Goal: Check status: Check status

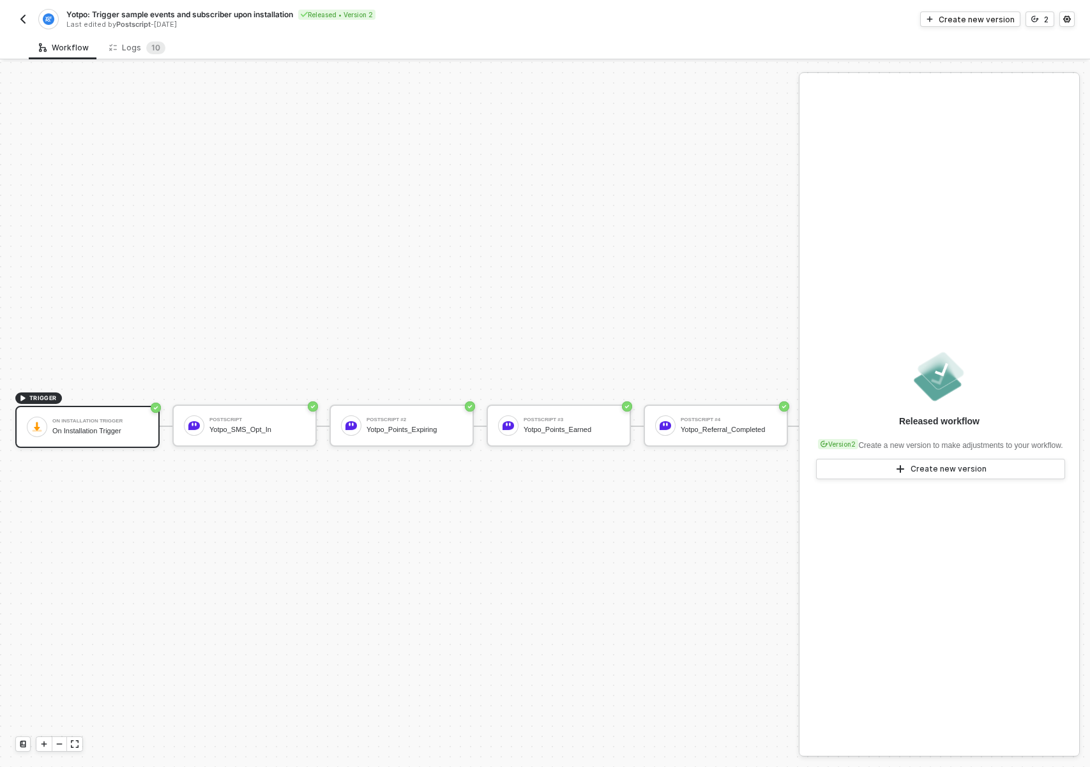
scroll to position [33, 0]
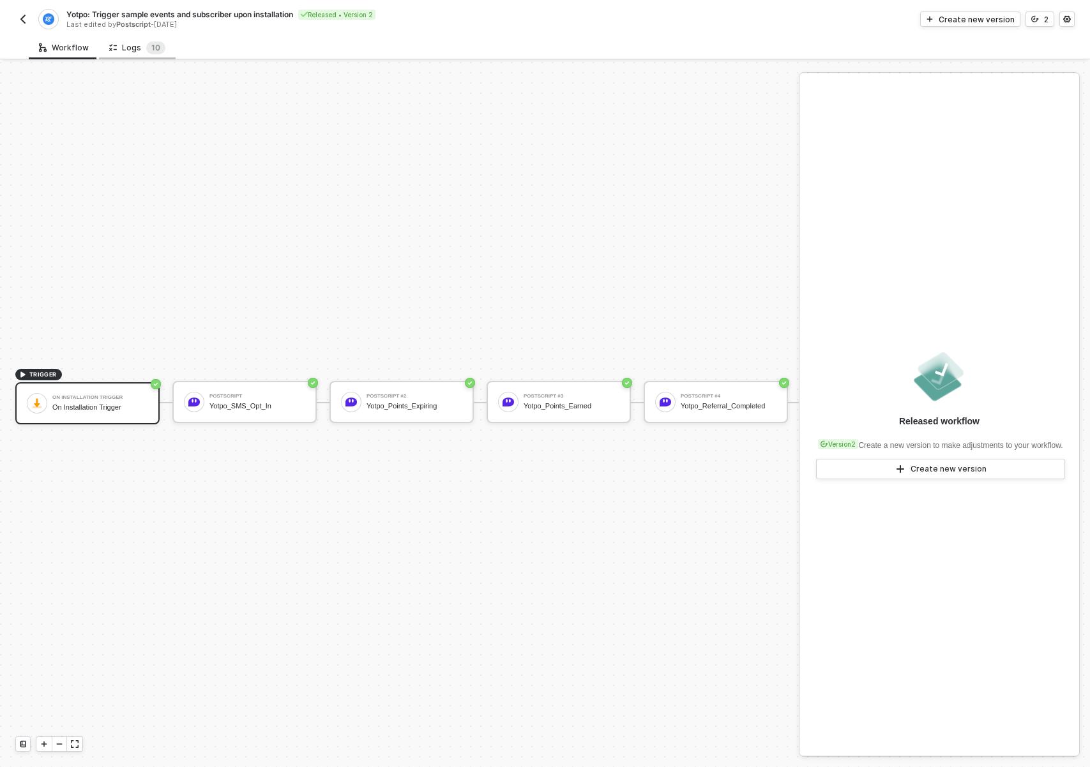
click at [132, 47] on div "Logs 1 0" at bounding box center [137, 48] width 56 height 13
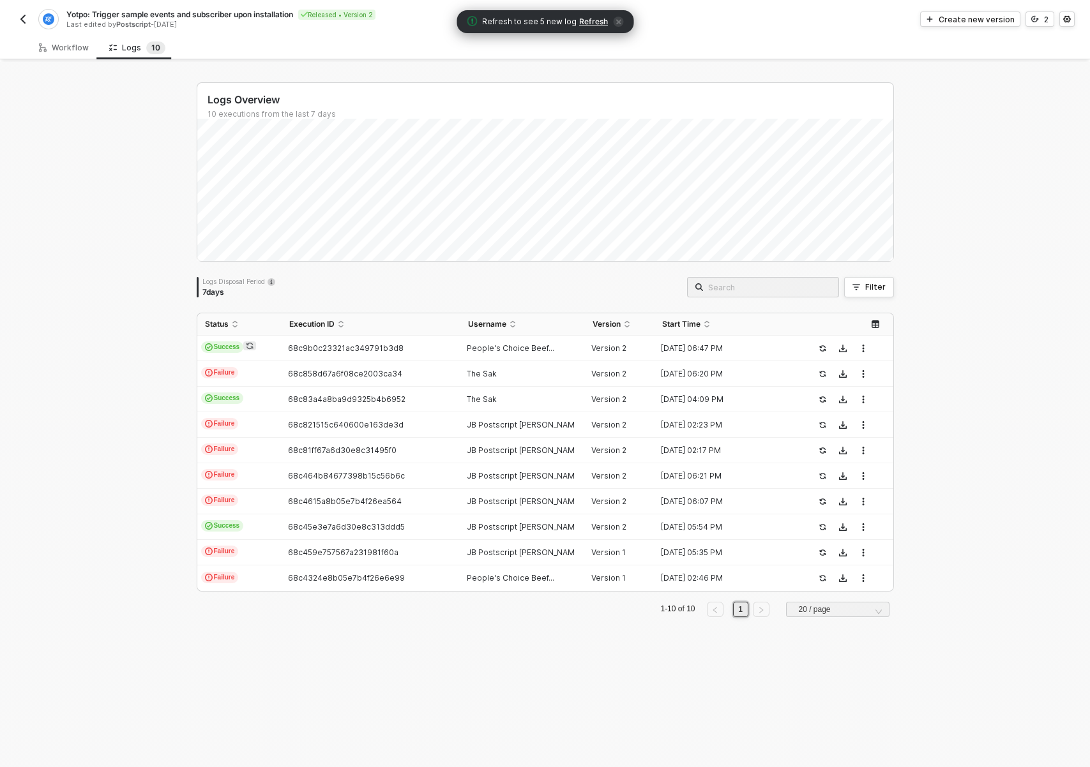
click at [15, 15] on button "button" at bounding box center [22, 18] width 15 height 15
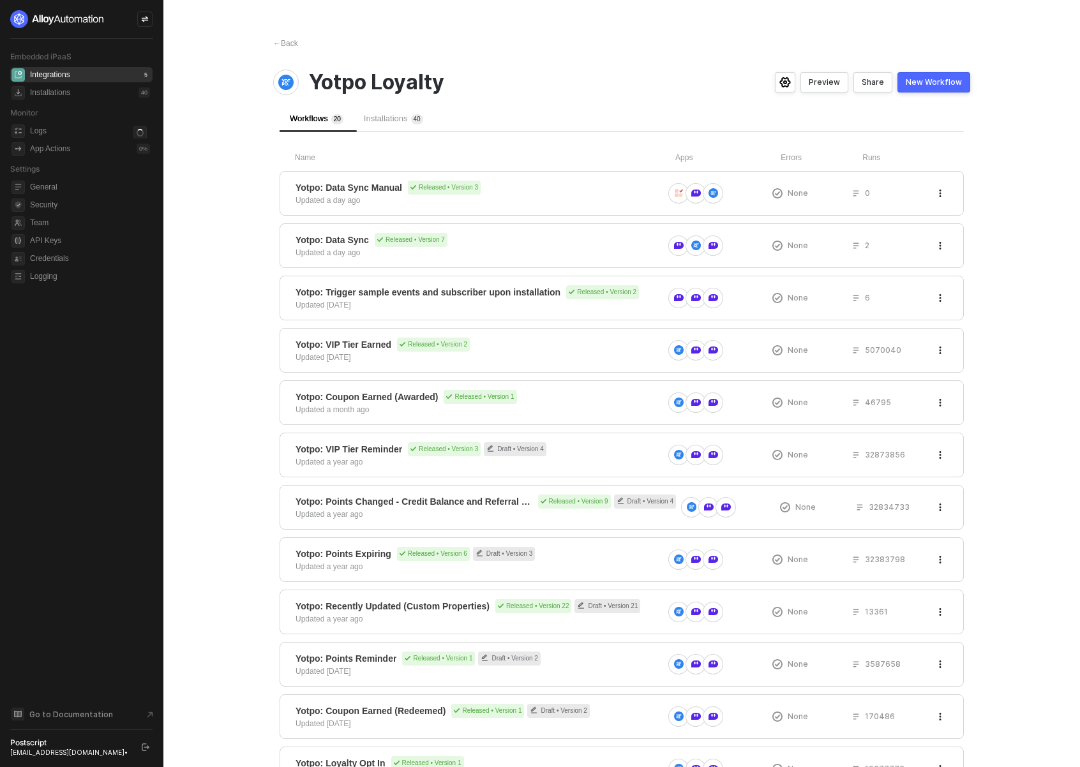
click at [393, 116] on span "Installations 4 0" at bounding box center [393, 119] width 59 height 10
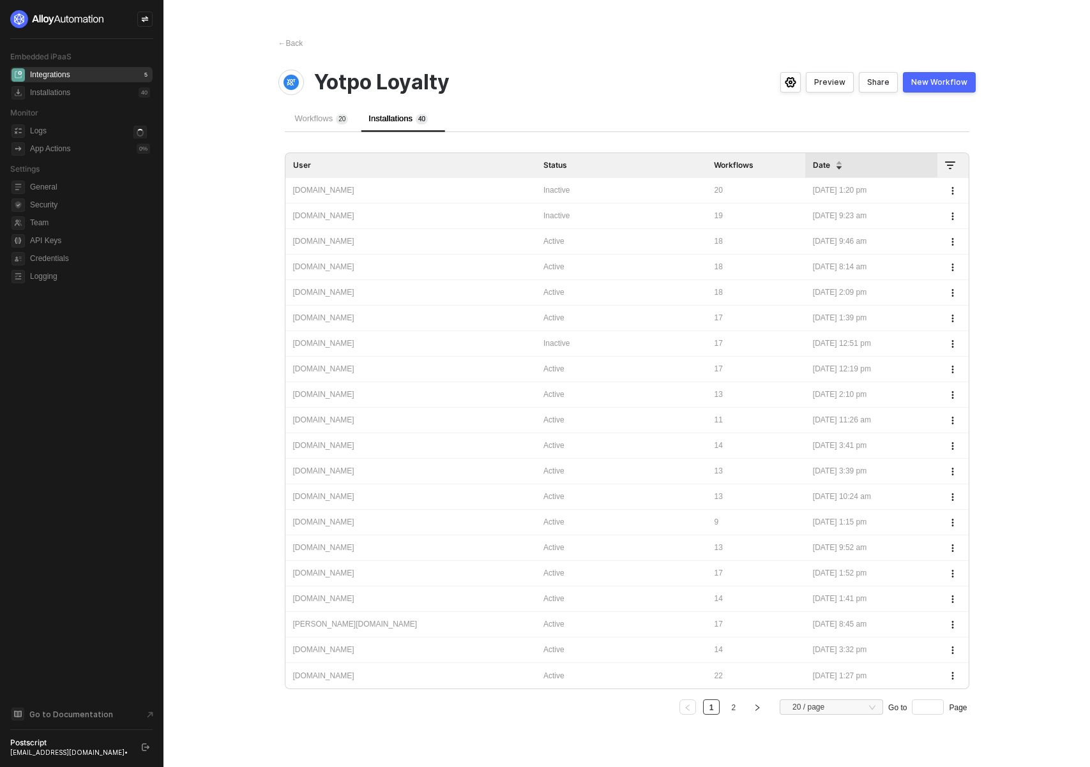
click at [386, 190] on div "shop-the-sak.myshopify.com" at bounding box center [410, 191] width 235 height 12
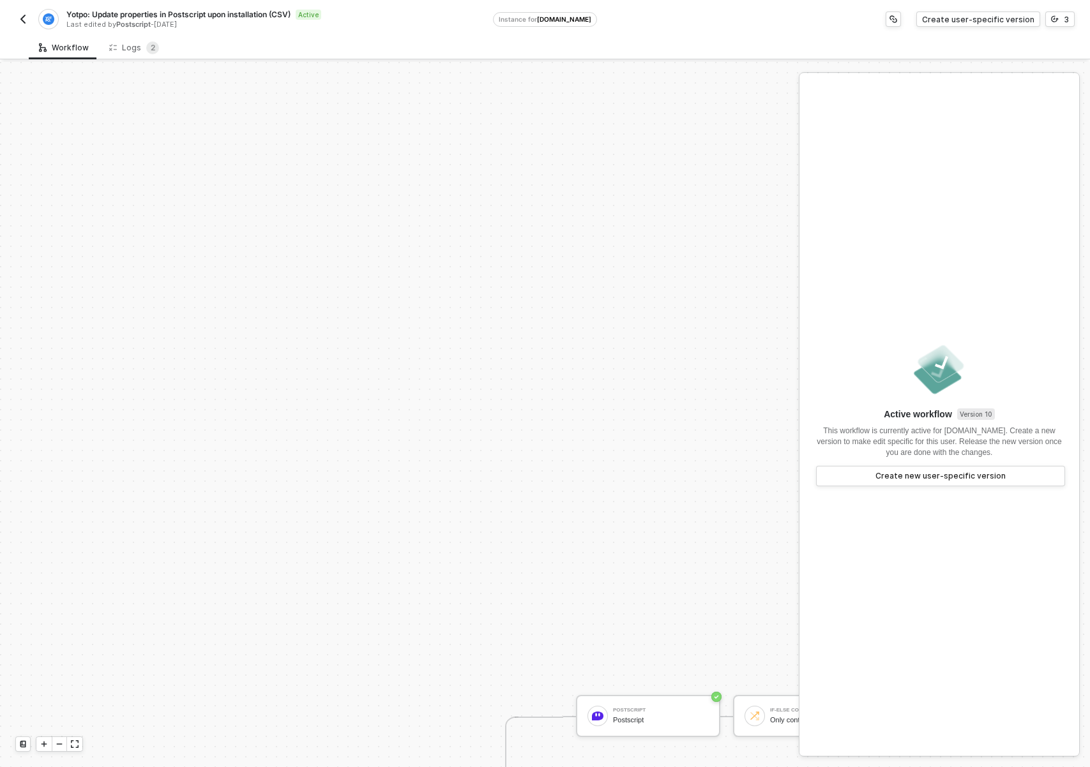
scroll to position [432, 0]
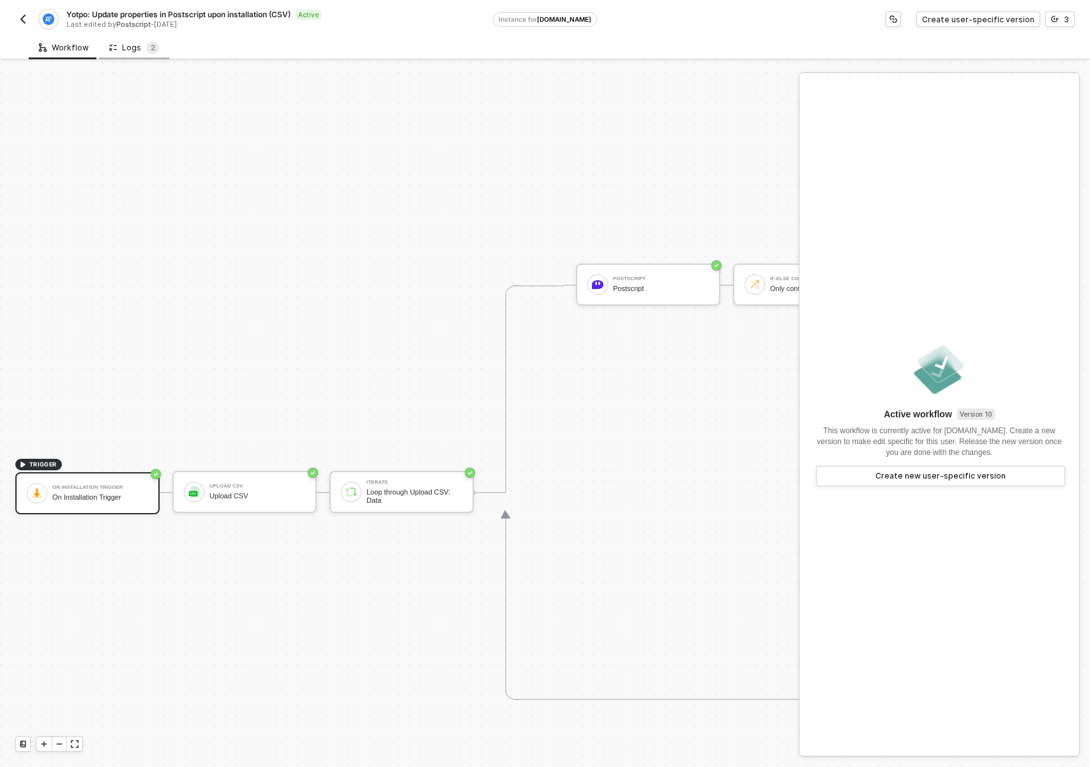
click at [121, 45] on div "Logs 2" at bounding box center [134, 48] width 50 height 13
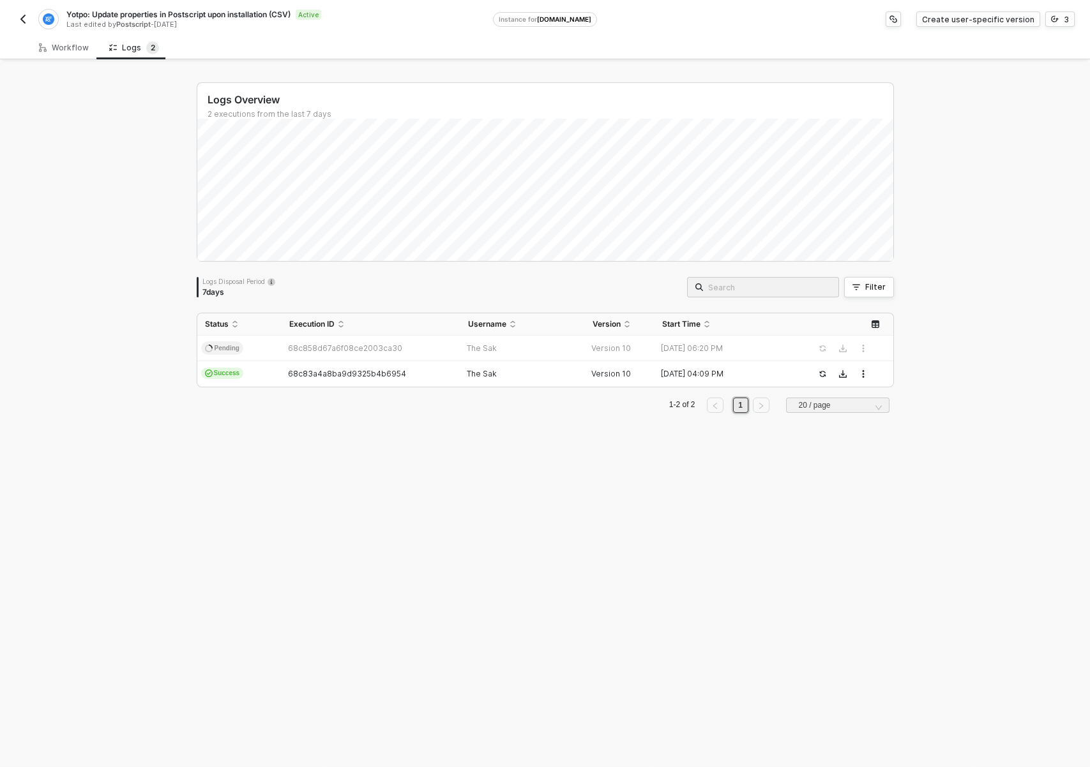
click at [442, 518] on div "Logs Overview 2 executions from the last 7 days Logs Disposal Period 7 days Fil…" at bounding box center [545, 415] width 728 height 706
drag, startPoint x: 652, startPoint y: 631, endPoint x: 638, endPoint y: 628, distance: 13.8
click at [651, 630] on div "Logs Overview 2 executions from the last 7 days Logs Disposal Period 7 days Fil…" at bounding box center [545, 415] width 728 height 706
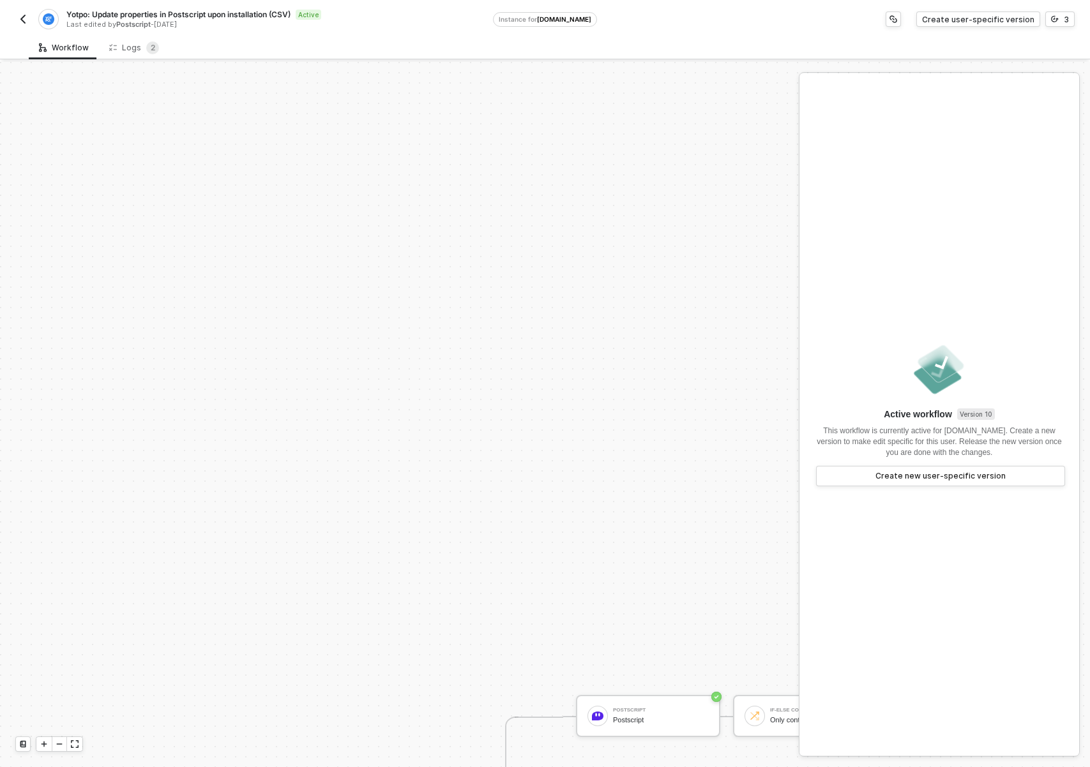
scroll to position [432, 0]
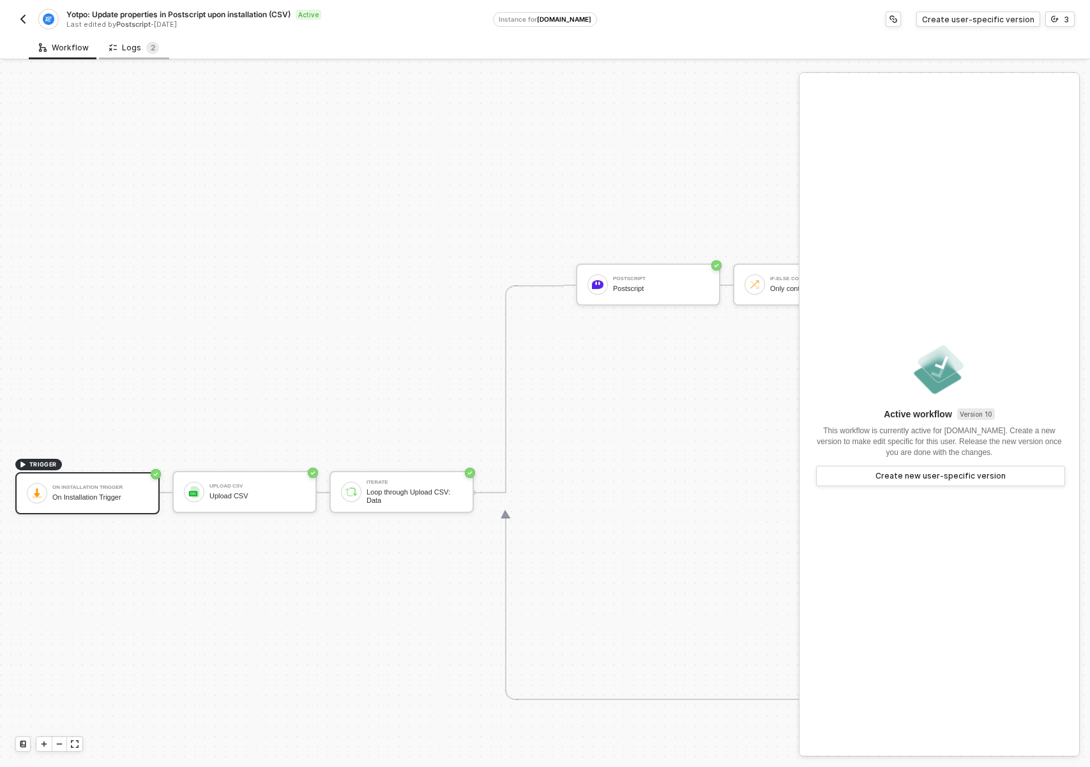
click at [120, 54] on div "Logs 2" at bounding box center [134, 48] width 70 height 24
